Goal: Task Accomplishment & Management: Manage account settings

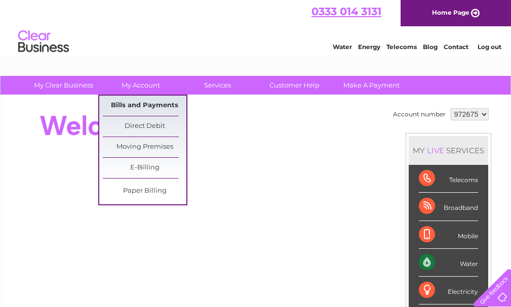
click at [141, 103] on link "Bills and Payments" at bounding box center [145, 106] width 84 height 20
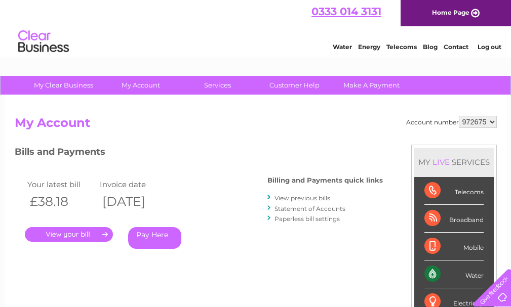
click at [81, 234] on link "." at bounding box center [69, 234] width 88 height 15
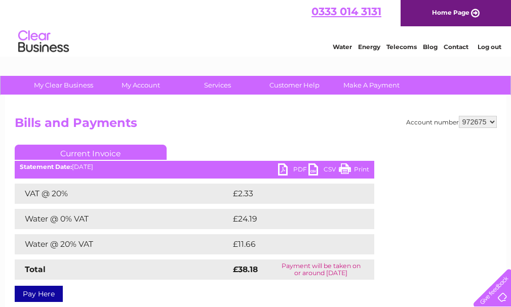
click at [297, 168] on link "PDF" at bounding box center [293, 170] width 30 height 15
